Goal: Task Accomplishment & Management: Use online tool/utility

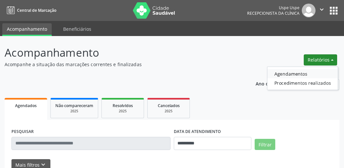
drag, startPoint x: 0, startPoint y: 0, endPoint x: 283, endPoint y: 73, distance: 292.0
click at [266, 71] on div "**********" at bounding box center [172, 127] width 334 height 167
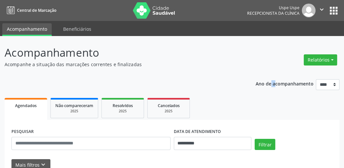
drag, startPoint x: 283, startPoint y: 73, endPoint x: 258, endPoint y: 71, distance: 25.3
click at [314, 63] on button "Relatórios" at bounding box center [319, 59] width 33 height 11
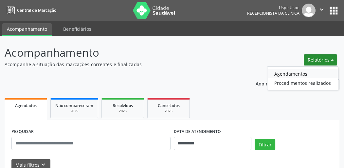
click at [301, 77] on link "Agendamentos" at bounding box center [302, 73] width 70 height 9
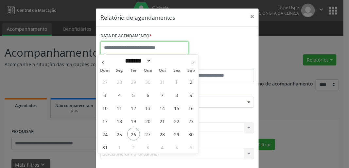
click at [145, 42] on input "text" at bounding box center [144, 47] width 88 height 13
click at [190, 61] on span at bounding box center [192, 60] width 11 height 11
select select "*"
click at [140, 77] on div "31 1 2 3 4 5 6 7 8 9 10 11 12 13 14 15 16 17 18 19 20 21 22 23 24 25 26 27 28 2…" at bounding box center [148, 114] width 101 height 78
click at [136, 80] on span "2" at bounding box center [133, 81] width 13 height 13
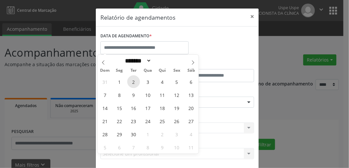
type input "**********"
click at [133, 80] on span "2" at bounding box center [133, 81] width 13 height 13
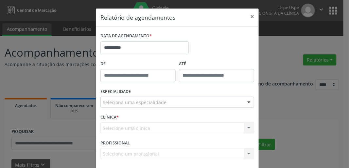
click at [129, 108] on div "ESPECIALIDADE Seleciona uma especialidade Todas as especialidades Alergologia A…" at bounding box center [177, 100] width 157 height 26
click at [128, 106] on div "Seleciona uma especialidade" at bounding box center [177, 101] width 154 height 11
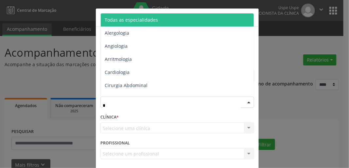
type input "**"
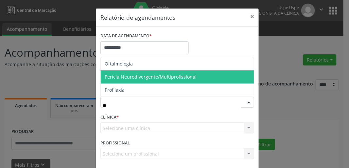
scroll to position [28, 0]
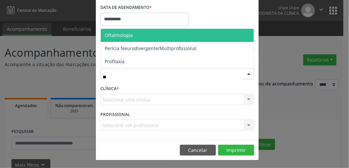
click at [153, 38] on span "Oftalmologia" at bounding box center [177, 35] width 153 height 13
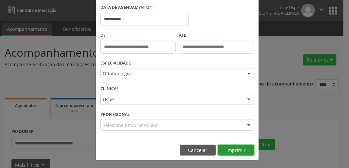
click at [235, 151] on button "Imprimir" at bounding box center [236, 150] width 36 height 11
